Goal: Find specific page/section

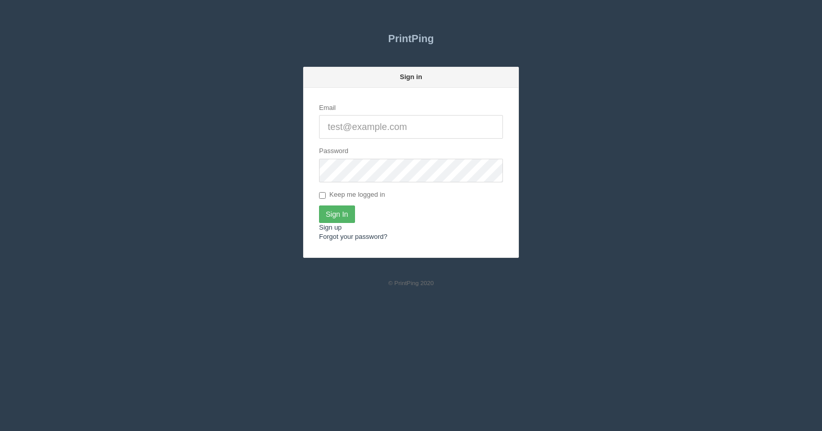
type input "[EMAIL_ADDRESS][DOMAIN_NAME]"
click at [336, 208] on input "Sign In" at bounding box center [337, 213] width 36 height 17
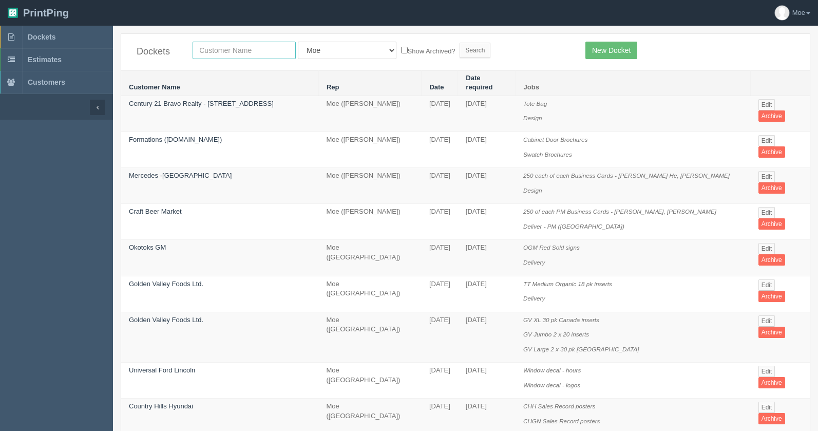
click at [269, 47] on input "text" at bounding box center [244, 50] width 103 height 17
type input "action auger"
click at [460, 43] on input "Search" at bounding box center [475, 50] width 31 height 15
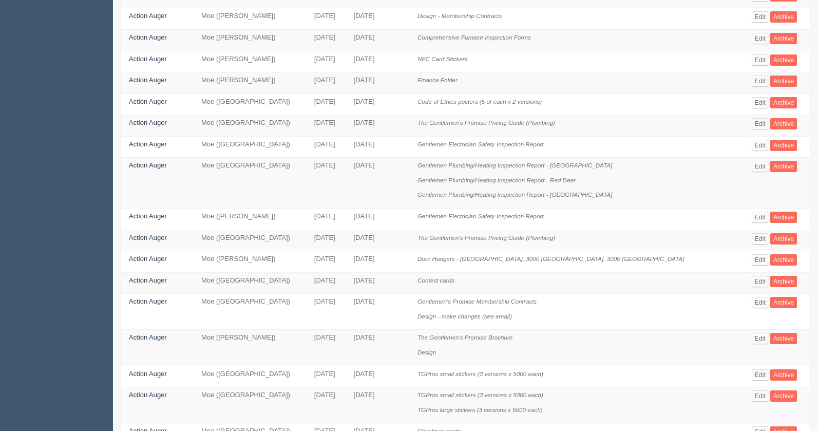
scroll to position [359, 0]
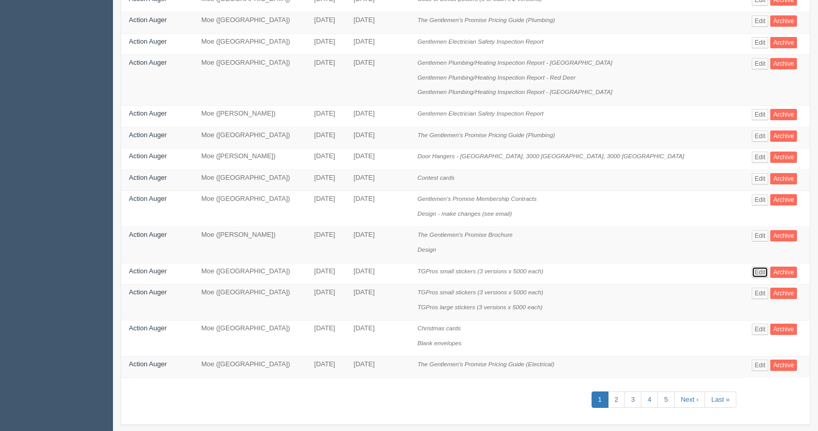
click at [752, 274] on link "Edit" at bounding box center [760, 271] width 17 height 11
